Goal: Use online tool/utility: Utilize a website feature to perform a specific function

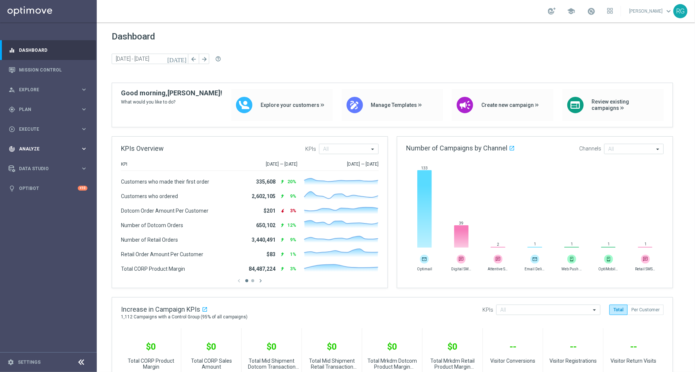
click at [42, 147] on span "Analyze" at bounding box center [49, 149] width 61 height 4
click at [28, 215] on accordion "BI Studio keyboard_arrow_right Campaigns Deliverability Emails Baseline Matchba…" at bounding box center [57, 219] width 77 height 11
click at [28, 218] on span "BI Studio" at bounding box center [46, 220] width 53 height 4
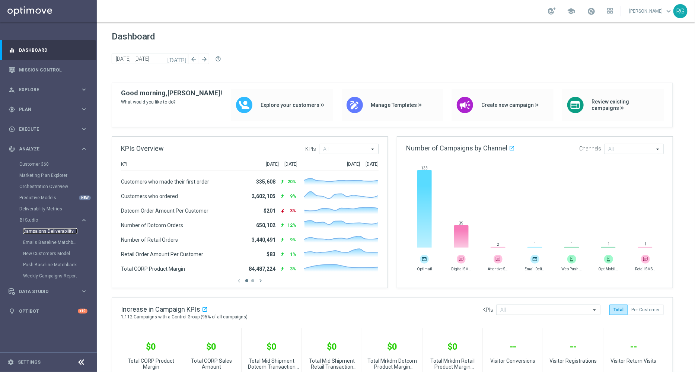
click at [51, 230] on link "Campaigns Deliverability" at bounding box center [50, 231] width 54 height 6
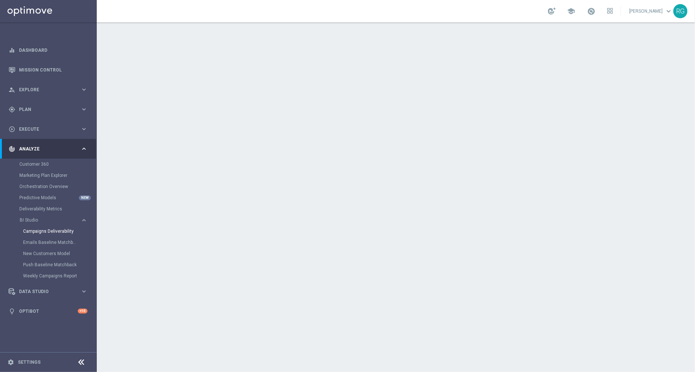
click at [39, 237] on div "Emails Baseline Matchback" at bounding box center [59, 242] width 73 height 11
click at [38, 241] on link "Emails Baseline Matchback" at bounding box center [50, 242] width 54 height 6
click at [47, 66] on link "Mission Control" at bounding box center [53, 70] width 68 height 20
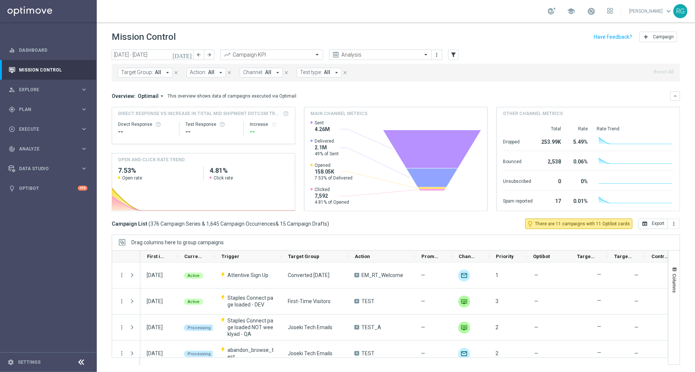
click at [190, 53] on icon "[DATE]" at bounding box center [182, 54] width 20 height 7
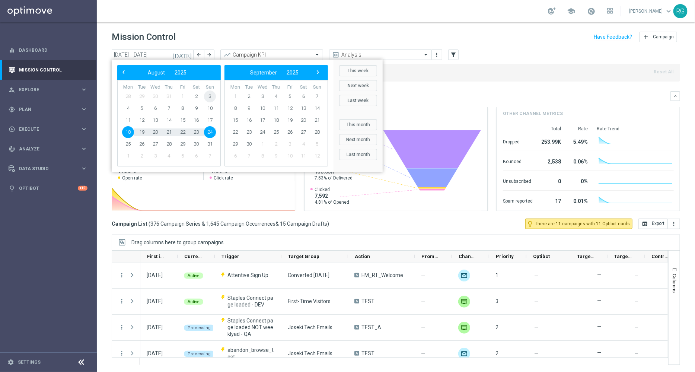
click at [207, 94] on span "3" at bounding box center [210, 96] width 12 height 12
click at [197, 107] on span "9" at bounding box center [196, 108] width 12 height 12
type input "[DATE] - [DATE]"
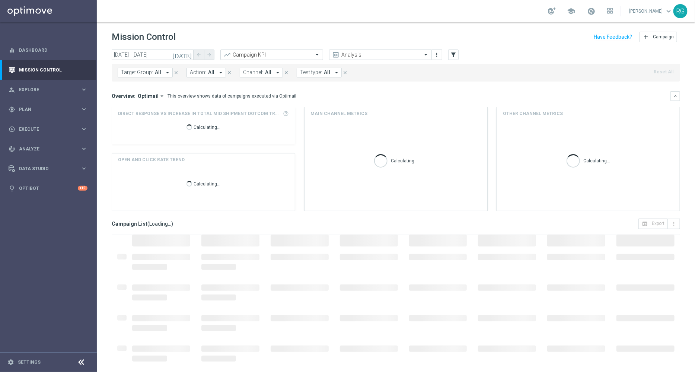
click at [175, 73] on icon "close" at bounding box center [175, 72] width 5 height 5
click at [160, 70] on icon "close" at bounding box center [160, 72] width 5 height 5
click at [271, 48] on header "Mission Control add Campaign" at bounding box center [396, 35] width 598 height 27
click at [269, 52] on input "text" at bounding box center [264, 55] width 80 height 6
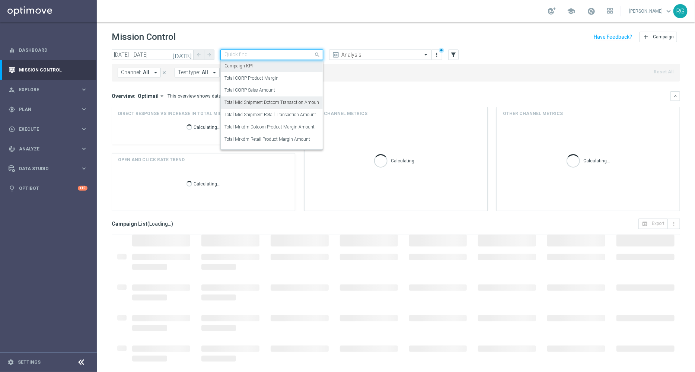
click at [266, 101] on label "Total Mid Shipment Dotcom Transaction Amount" at bounding box center [272, 102] width 96 height 6
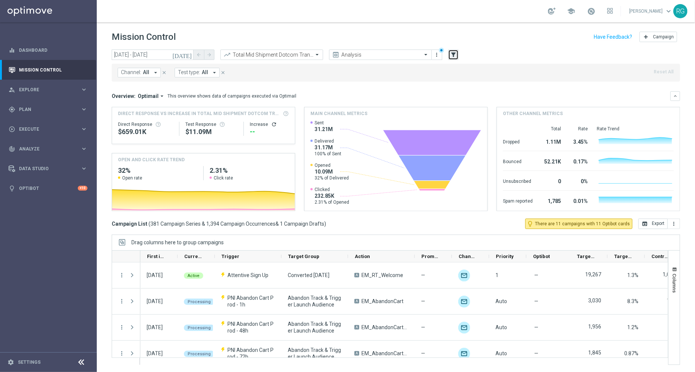
click at [454, 54] on icon "filter_alt" at bounding box center [453, 54] width 7 height 7
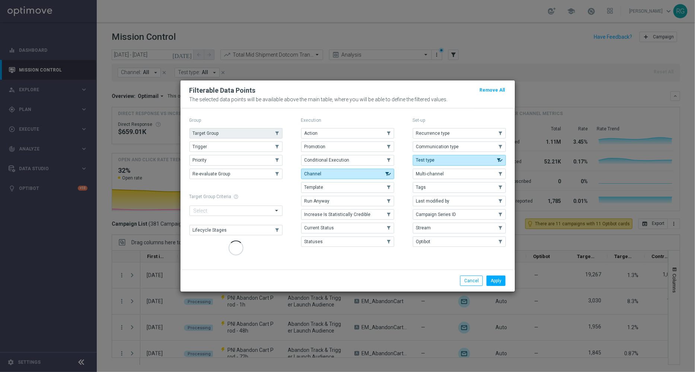
click at [258, 136] on button "Target Group" at bounding box center [235, 133] width 93 height 10
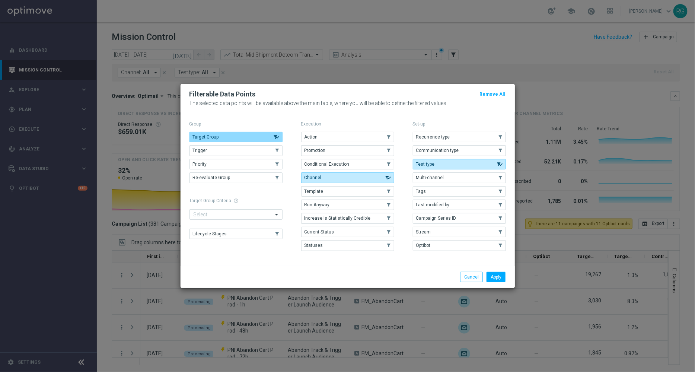
click at [270, 133] on button "Target Group" at bounding box center [235, 137] width 93 height 10
click at [352, 179] on button "Channel" at bounding box center [347, 177] width 93 height 10
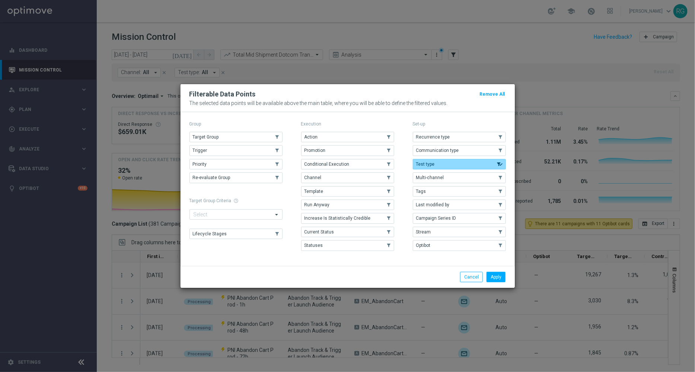
click at [439, 160] on button "Test type" at bounding box center [459, 164] width 93 height 10
click at [429, 190] on button "Tags" at bounding box center [459, 191] width 93 height 10
click at [498, 273] on button "Apply" at bounding box center [495, 277] width 19 height 10
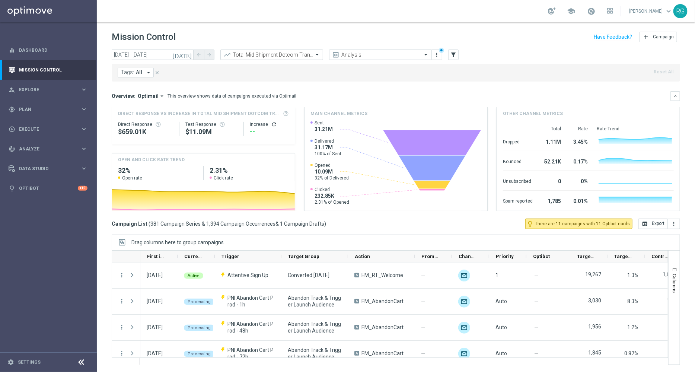
click at [141, 76] on button "Tags: All arrow_drop_down" at bounding box center [136, 73] width 36 height 10
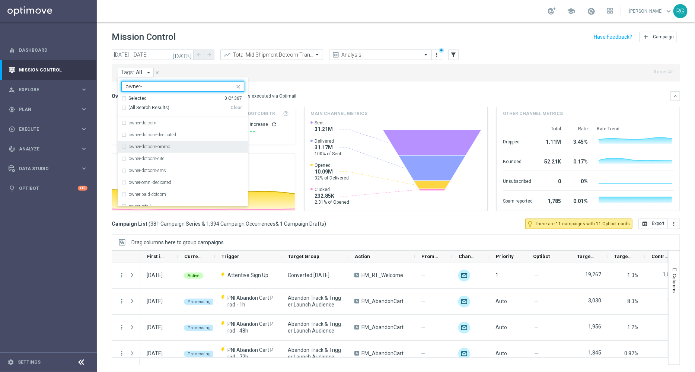
click at [169, 145] on label "owner-dotcom-promo" at bounding box center [149, 146] width 41 height 4
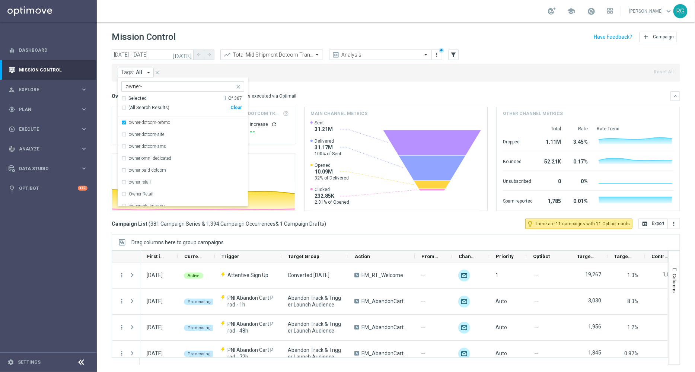
scroll to position [30, 0]
click at [163, 178] on div "owner-retail" at bounding box center [186, 176] width 115 height 4
click at [157, 188] on div "Owner-Retail" at bounding box center [186, 188] width 115 height 4
click at [156, 198] on label "owner-retail-promo" at bounding box center [147, 200] width 36 height 4
click at [210, 86] on input "owner-" at bounding box center [179, 86] width 109 height 6
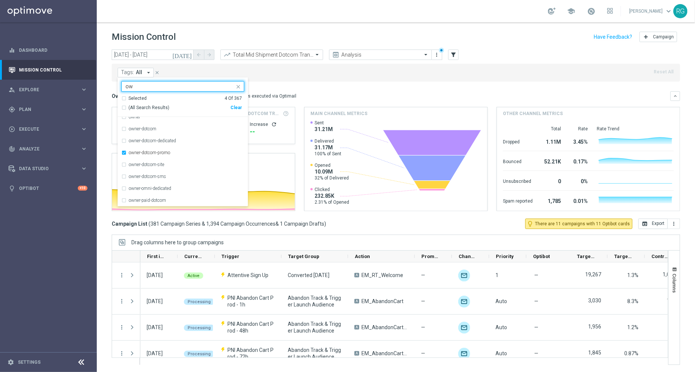
type input "o"
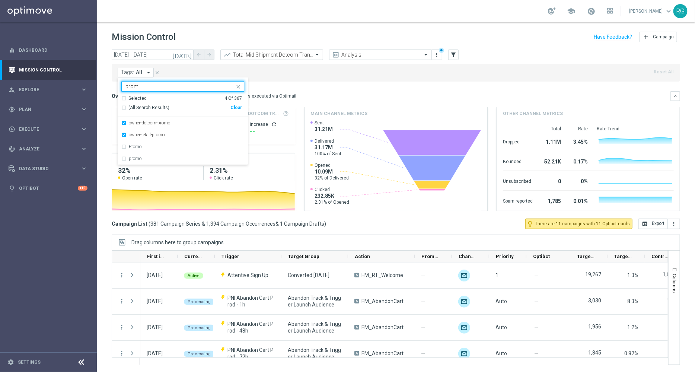
scroll to position [0, 0]
click at [125, 148] on div "Promo" at bounding box center [182, 147] width 123 height 12
type input "promo"
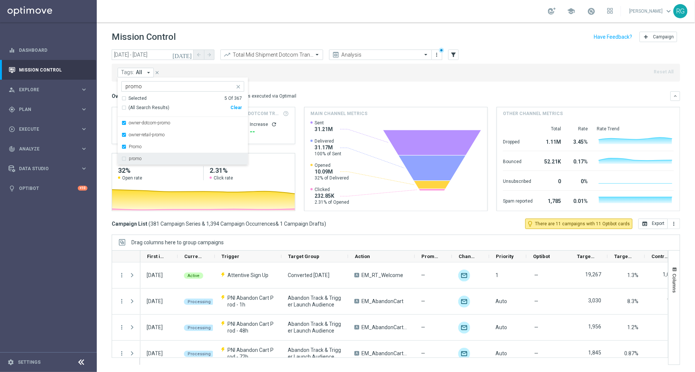
click at [133, 157] on label "promo" at bounding box center [135, 158] width 13 height 4
click at [300, 3] on div "school [PERSON_NAME] keyboard_arrow_down RG" at bounding box center [396, 11] width 598 height 22
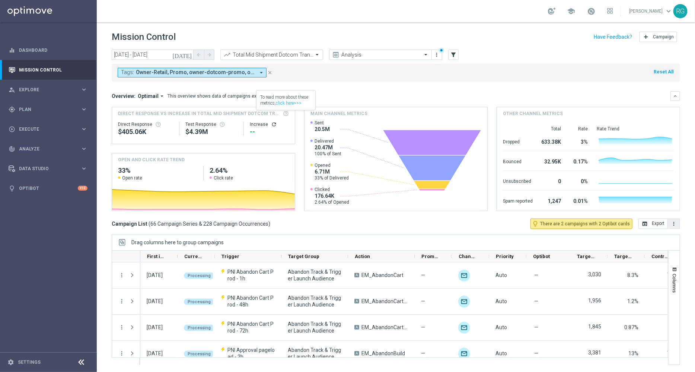
click at [677, 220] on button "more_vert" at bounding box center [674, 223] width 12 height 10
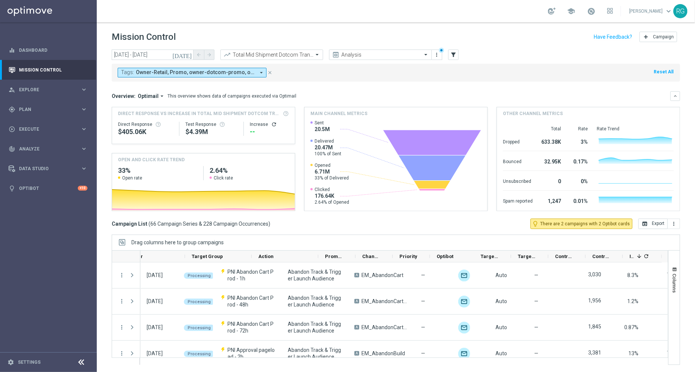
scroll to position [0, 96]
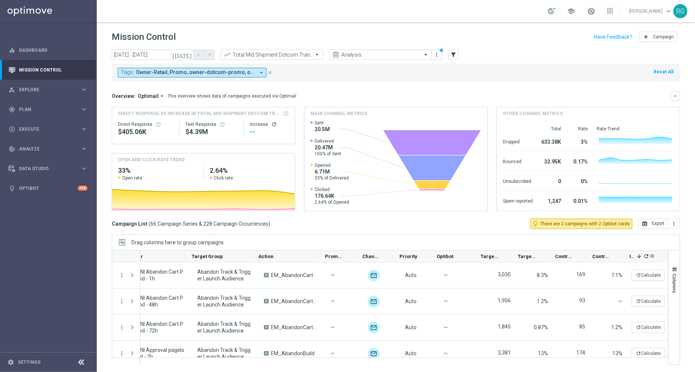
click at [646, 254] on icon "refresh" at bounding box center [646, 256] width 6 height 6
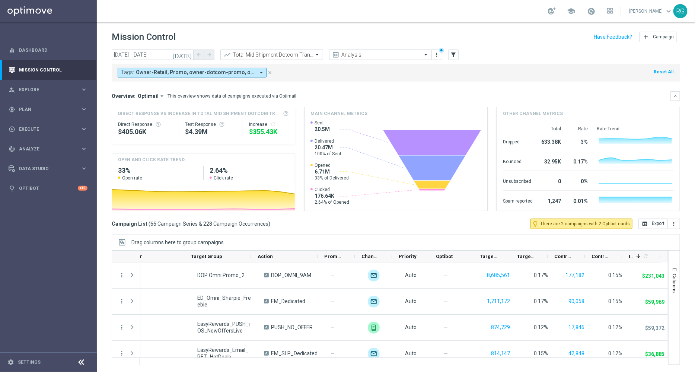
click at [639, 255] on span at bounding box center [638, 256] width 6 height 6
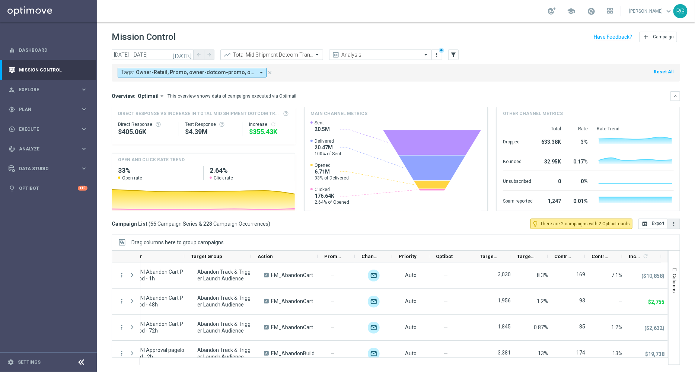
click at [672, 220] on button "more_vert" at bounding box center [674, 223] width 12 height 10
click at [658, 232] on li "Export with occurrences" at bounding box center [649, 237] width 61 height 12
click at [278, 56] on input "text" at bounding box center [264, 55] width 80 height 6
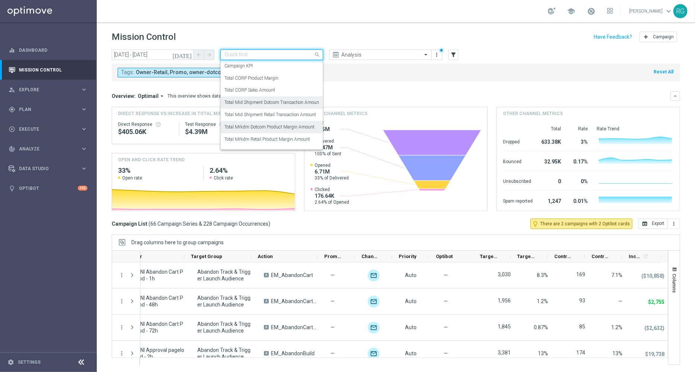
click at [282, 125] on label "Total Mrkdm Dotcom Product Margin Amount" at bounding box center [269, 127] width 90 height 6
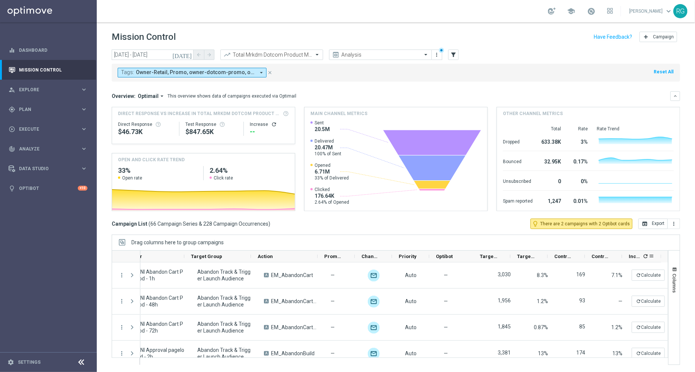
click at [644, 255] on icon "refresh" at bounding box center [645, 256] width 6 height 6
click at [675, 223] on icon "more_vert" at bounding box center [674, 224] width 6 height 6
click at [657, 234] on span "Export with occurrences" at bounding box center [650, 236] width 50 height 5
click at [671, 223] on icon "more_vert" at bounding box center [674, 224] width 6 height 6
click at [659, 233] on li "Export with occurrences" at bounding box center [649, 237] width 61 height 12
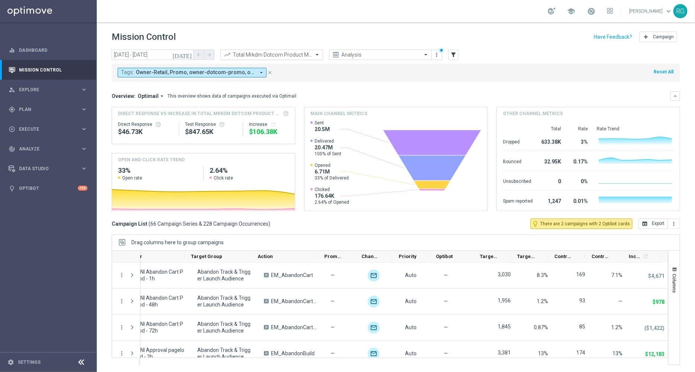
click at [271, 57] on input "text" at bounding box center [264, 55] width 80 height 6
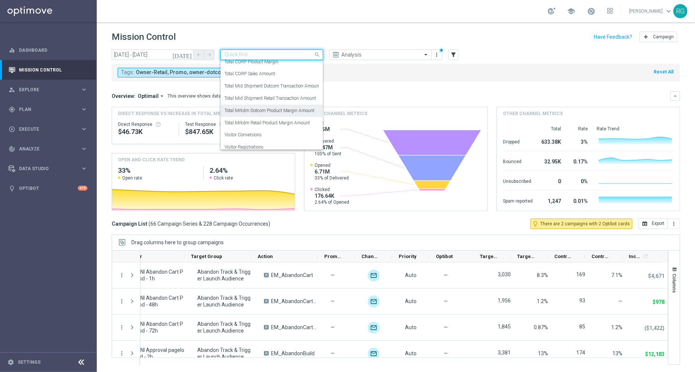
scroll to position [18, 0]
click at [297, 94] on label "Total Mid Shipment Retail Transaction Amount" at bounding box center [270, 97] width 92 height 6
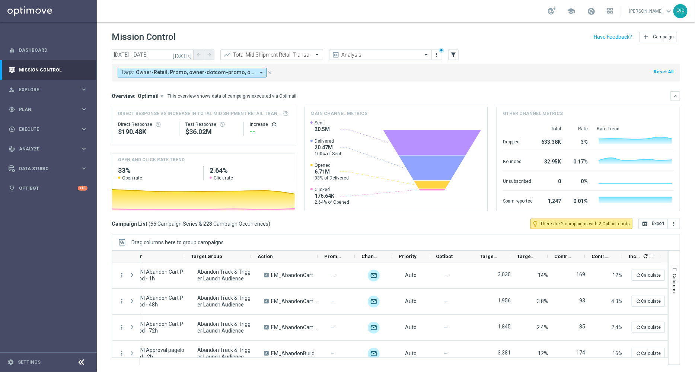
click at [648, 258] on icon "refresh" at bounding box center [645, 256] width 6 height 6
click at [676, 223] on icon "more_vert" at bounding box center [674, 224] width 6 height 6
click at [657, 239] on span "Export with occurrences" at bounding box center [650, 236] width 50 height 5
click at [274, 54] on input "text" at bounding box center [264, 55] width 80 height 6
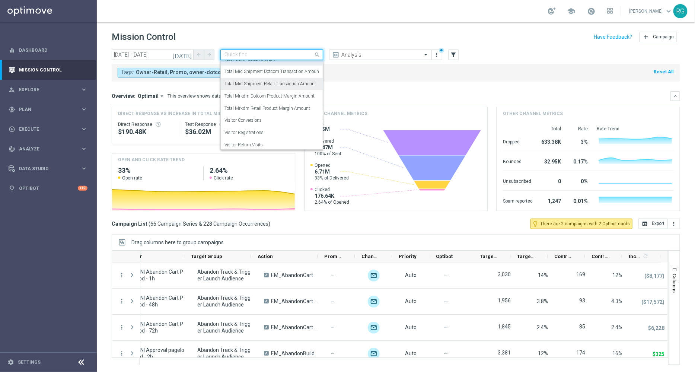
scroll to position [32, 0]
click at [287, 105] on label "Total Mrkdm Retail Product Margin Amount" at bounding box center [267, 108] width 86 height 6
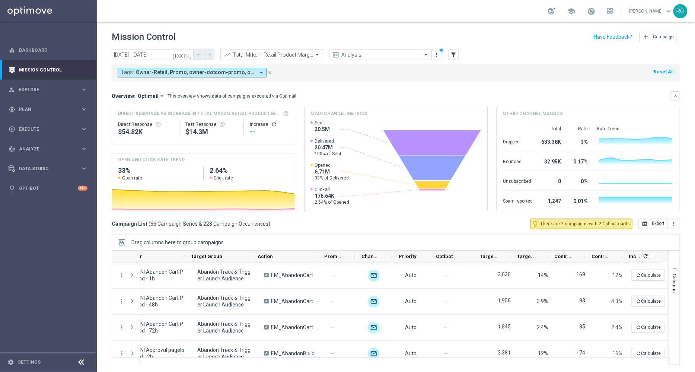
click at [646, 254] on icon "refresh" at bounding box center [645, 256] width 6 height 6
click at [676, 221] on icon "more_vert" at bounding box center [674, 224] width 6 height 6
click at [659, 235] on span "Export with occurrences" at bounding box center [650, 236] width 50 height 5
click at [271, 57] on input "text" at bounding box center [264, 55] width 80 height 6
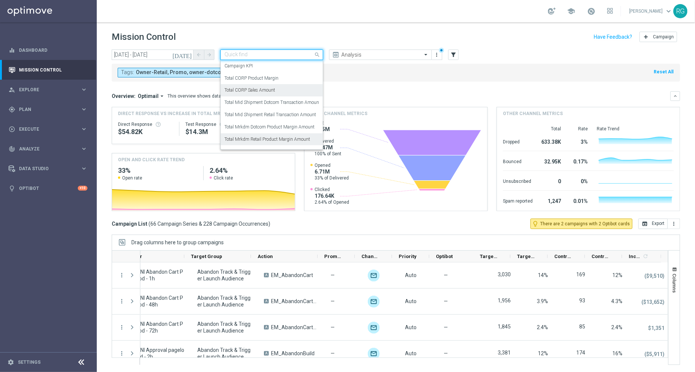
click at [261, 92] on label "Total CORP Sales Amount" at bounding box center [249, 90] width 51 height 6
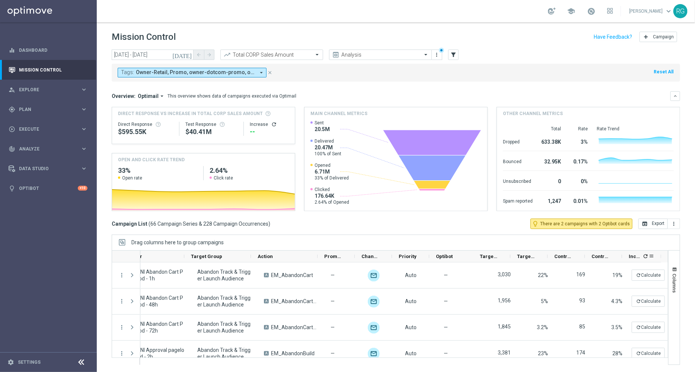
click at [647, 258] on icon "refresh" at bounding box center [645, 256] width 6 height 6
click at [679, 218] on button "more_vert" at bounding box center [674, 223] width 12 height 10
drag, startPoint x: 679, startPoint y: 218, endPoint x: 658, endPoint y: 232, distance: 25.0
click at [658, 229] on span "open_in_browser Export more_vert Export with occurrences" at bounding box center [659, 223] width 42 height 10
click at [648, 239] on span "Export with occurrences" at bounding box center [650, 236] width 50 height 5
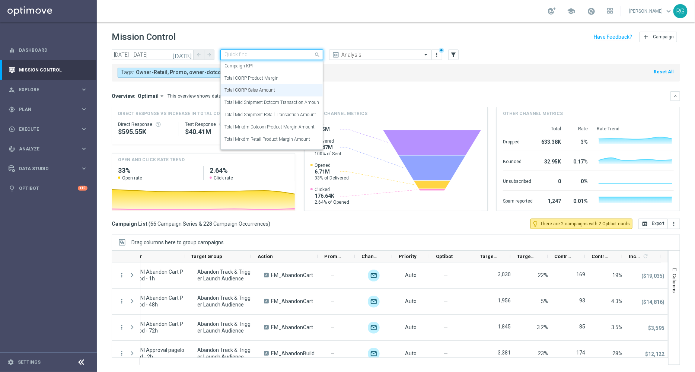
click at [278, 51] on div "Quick find Total CORP Sales Amount" at bounding box center [271, 55] width 103 height 10
click at [262, 77] on label "Total CORP Product Margin" at bounding box center [251, 78] width 54 height 6
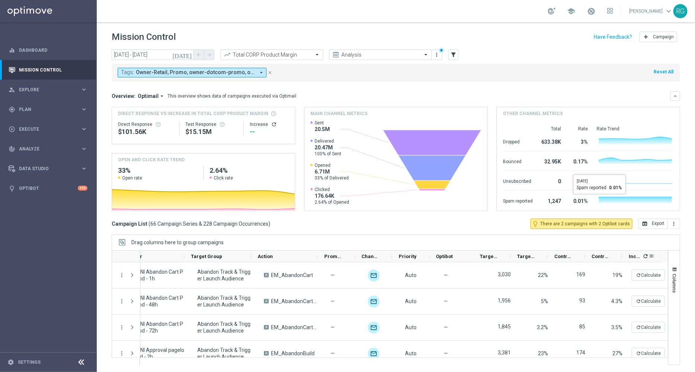
click at [647, 255] on icon "refresh" at bounding box center [645, 256] width 6 height 6
click at [676, 221] on icon "more_vert" at bounding box center [674, 224] width 6 height 6
click at [654, 240] on li "Export with occurrences" at bounding box center [649, 237] width 61 height 12
